Goal: Navigation & Orientation: Find specific page/section

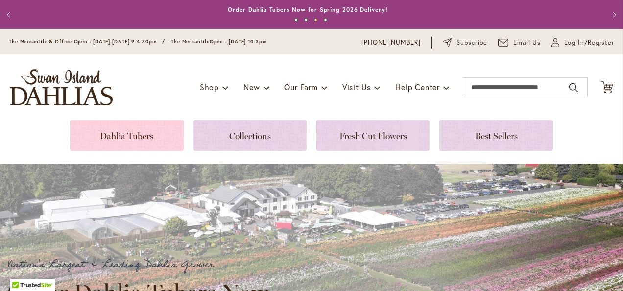
click at [131, 132] on link at bounding box center [126, 135] width 113 height 31
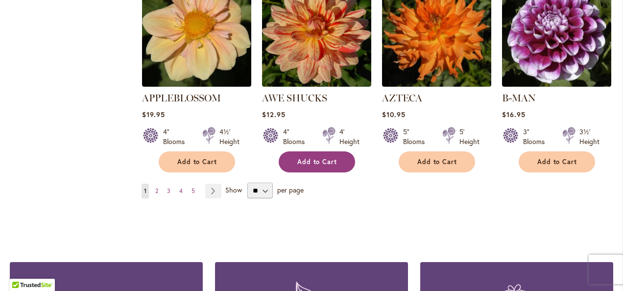
scroll to position [881, 0]
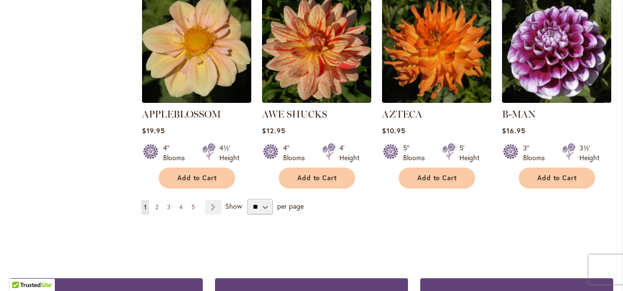
click at [155, 203] on span "2" at bounding box center [156, 206] width 3 height 7
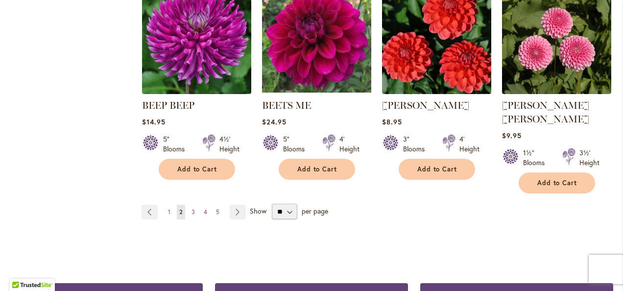
scroll to position [881, 0]
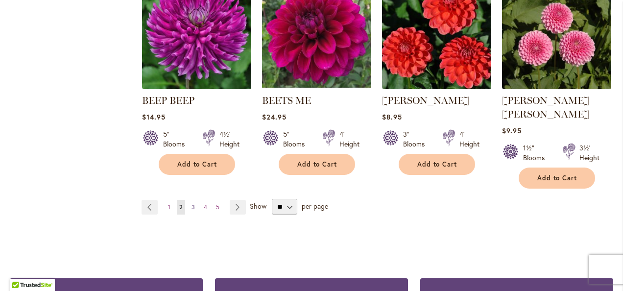
click at [192, 203] on span "3" at bounding box center [192, 206] width 3 height 7
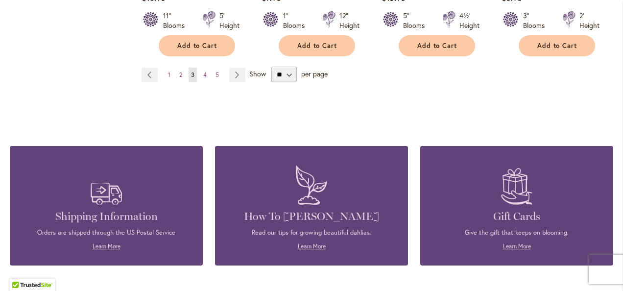
scroll to position [1028, 0]
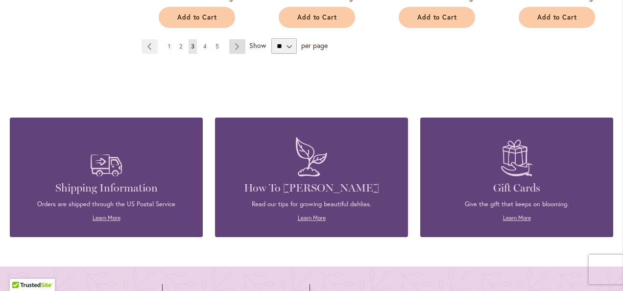
click at [234, 44] on link "Page Next" at bounding box center [237, 46] width 16 height 15
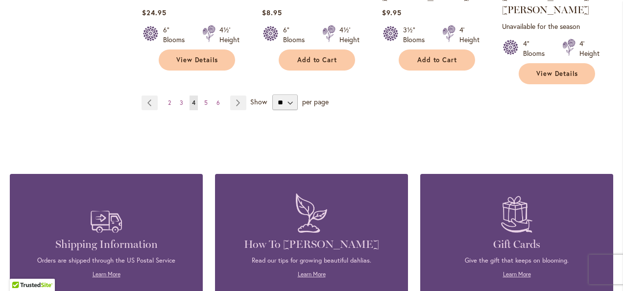
scroll to position [1028, 0]
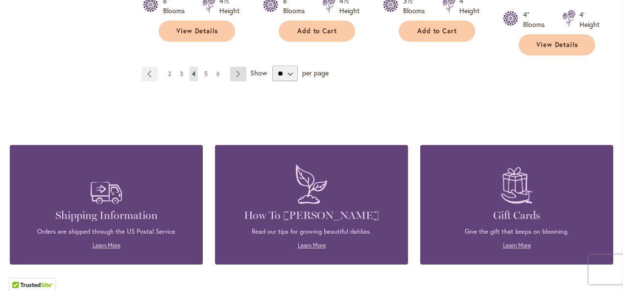
click at [236, 67] on link "Page Next" at bounding box center [238, 74] width 16 height 15
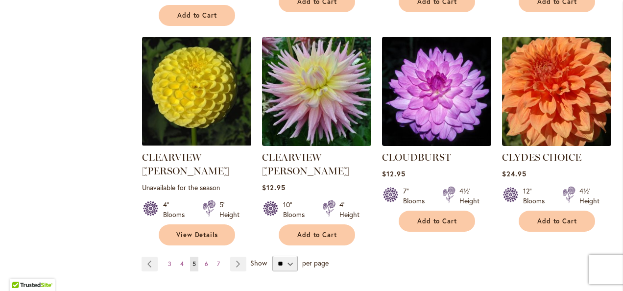
scroll to position [881, 0]
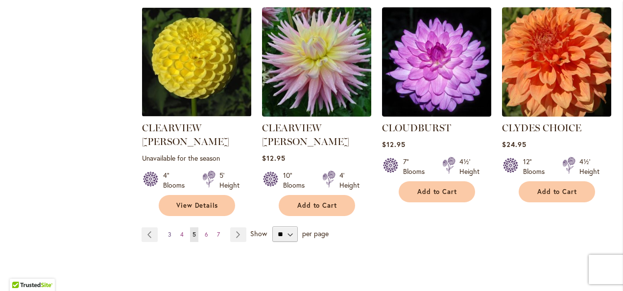
click at [171, 227] on link "Page 3" at bounding box center [169, 234] width 8 height 15
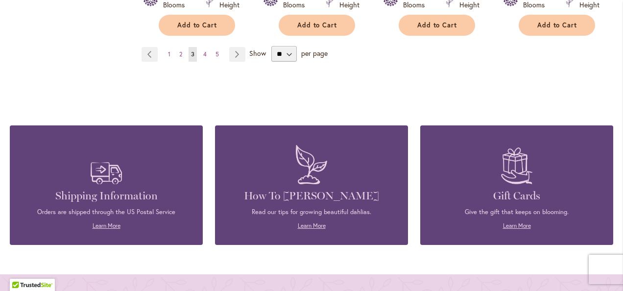
scroll to position [1028, 0]
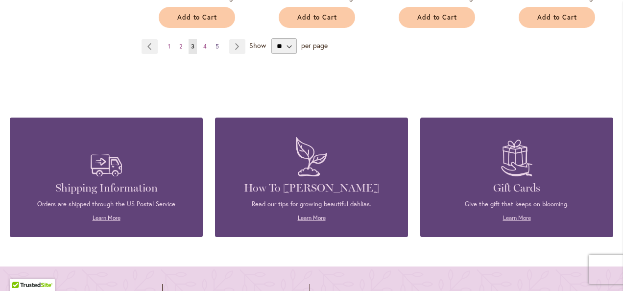
click at [216, 43] on span "5" at bounding box center [216, 46] width 3 height 7
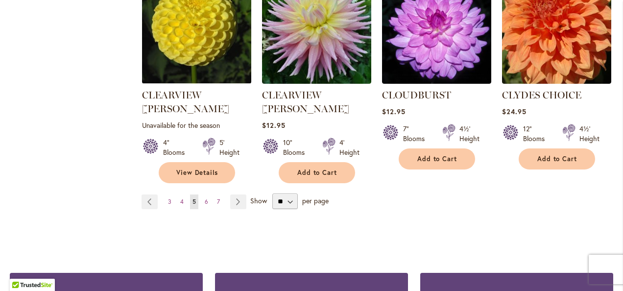
scroll to position [930, 0]
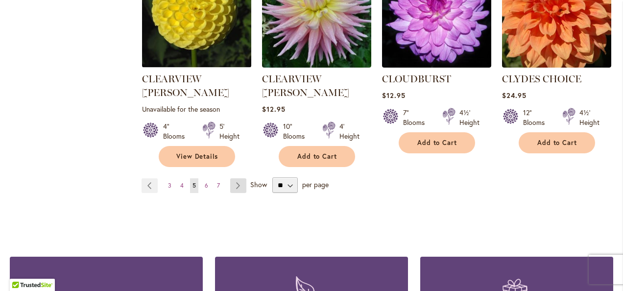
click at [239, 178] on link "Page Next" at bounding box center [238, 185] width 16 height 15
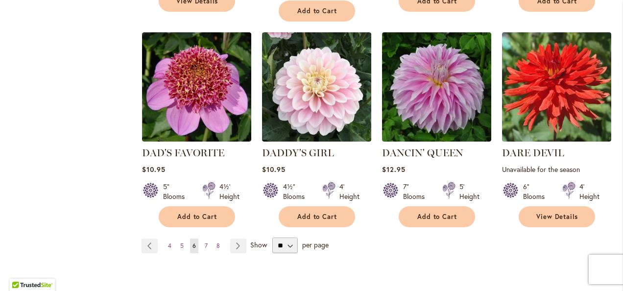
scroll to position [881, 0]
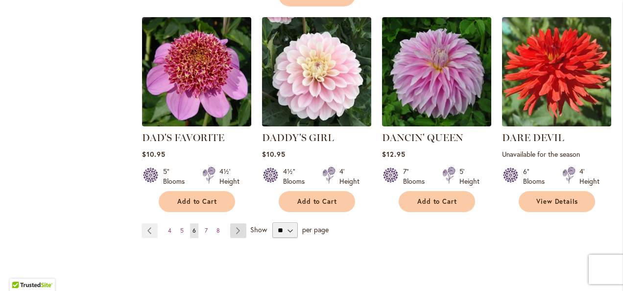
click at [238, 223] on link "Page Next" at bounding box center [238, 230] width 16 height 15
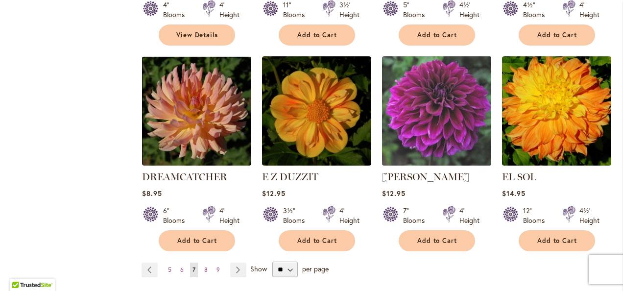
scroll to position [881, 0]
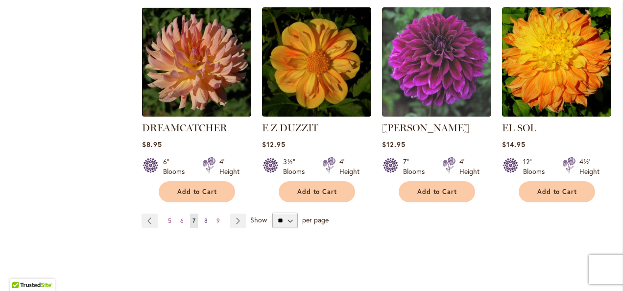
click at [206, 217] on span "8" at bounding box center [205, 220] width 3 height 7
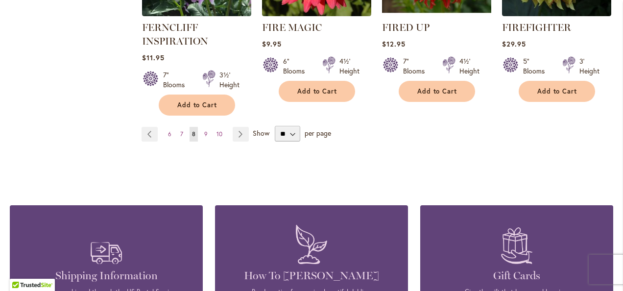
scroll to position [979, 0]
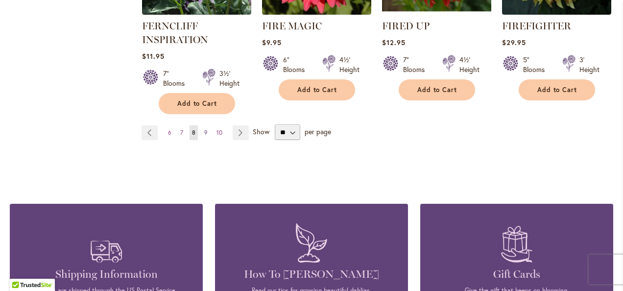
click at [205, 129] on span "9" at bounding box center [205, 132] width 3 height 7
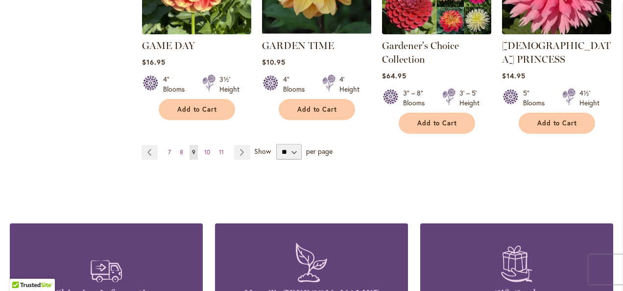
scroll to position [979, 0]
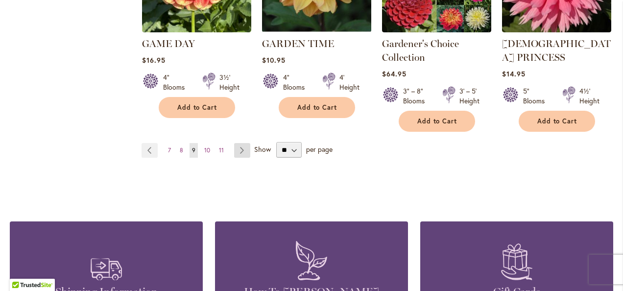
click at [243, 143] on link "Page Next" at bounding box center [242, 150] width 16 height 15
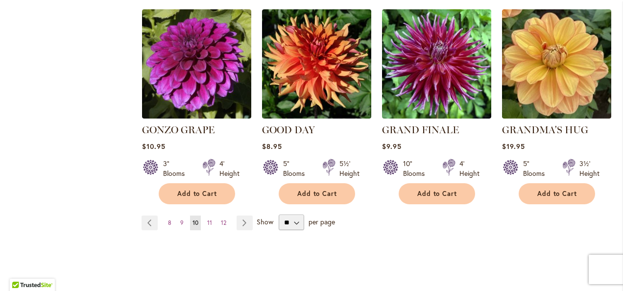
scroll to position [881, 0]
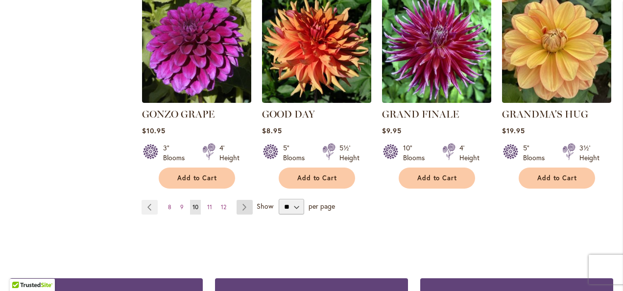
click at [242, 200] on link "Page Next" at bounding box center [244, 207] width 16 height 15
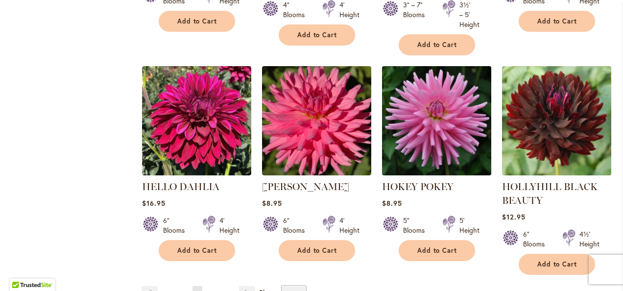
scroll to position [881, 0]
